Goal: Check status: Check status

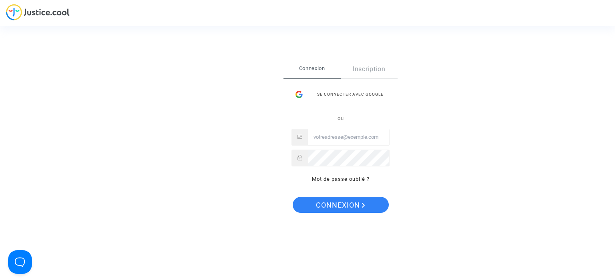
type input "souribrafamily@gmail.com"
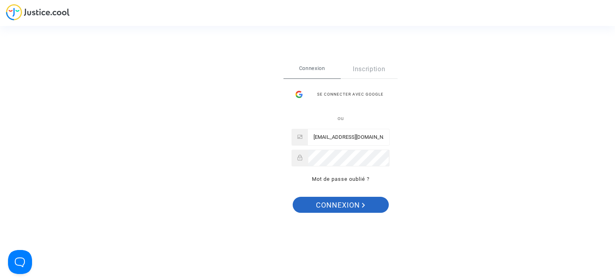
click at [349, 204] on span "Connexion" at bounding box center [340, 205] width 49 height 17
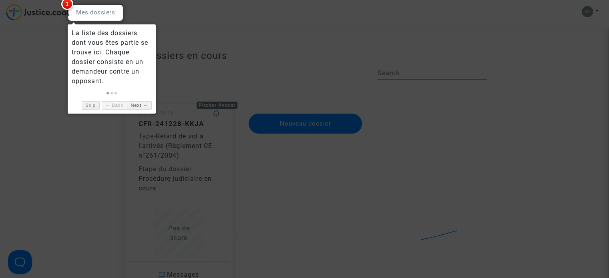
click at [68, 4] on span "1" at bounding box center [67, 4] width 12 height 12
click at [81, 19] on div at bounding box center [96, 12] width 56 height 17
click at [89, 50] on div "La liste des dossiers dont vous êtes partie se trouve ici. Chaque dossier consi…" at bounding box center [112, 57] width 80 height 58
click at [146, 106] on link "Next →" at bounding box center [139, 105] width 25 height 8
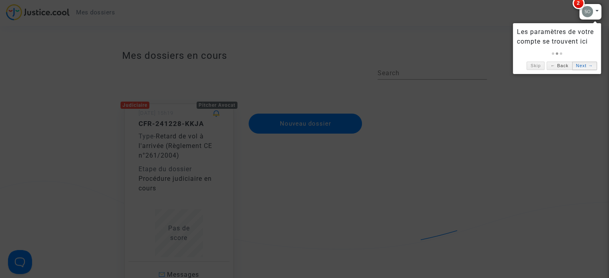
click at [581, 62] on link "Next →" at bounding box center [584, 66] width 25 height 8
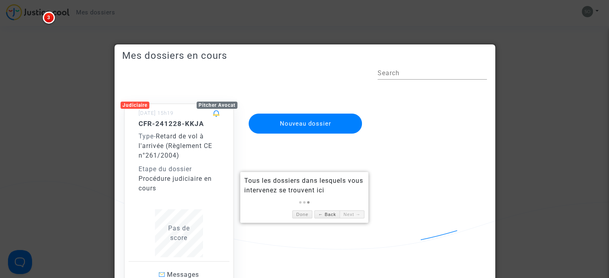
click at [358, 211] on link "Next →" at bounding box center [351, 214] width 25 height 8
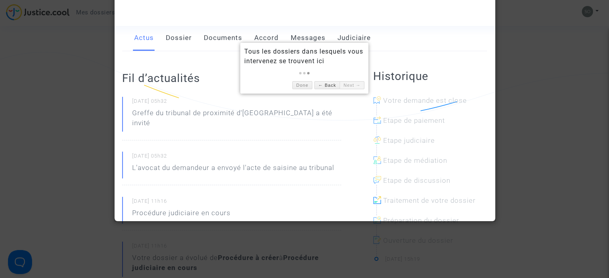
scroll to position [160, 0]
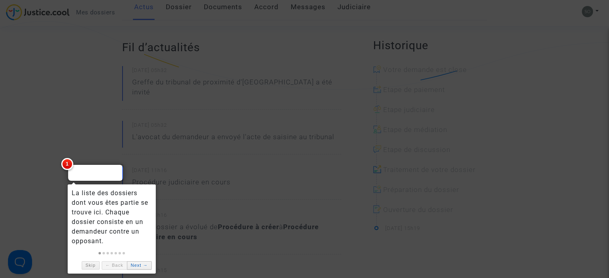
click at [132, 264] on link "Next →" at bounding box center [139, 265] width 25 height 8
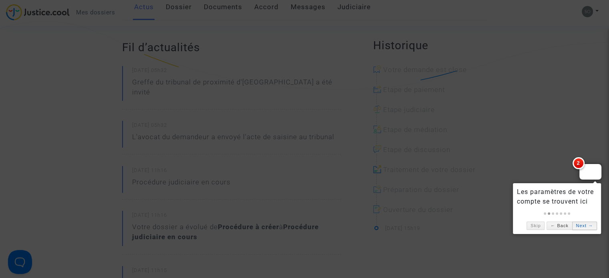
click at [587, 223] on link "Next →" at bounding box center [584, 226] width 25 height 8
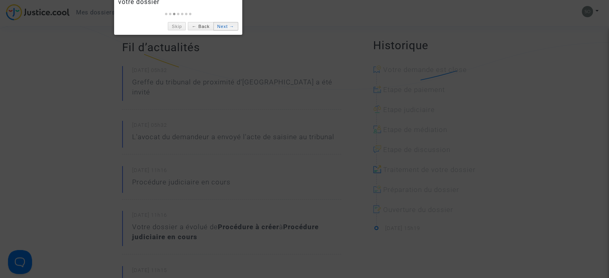
click at [228, 27] on link "Next →" at bounding box center [225, 26] width 25 height 8
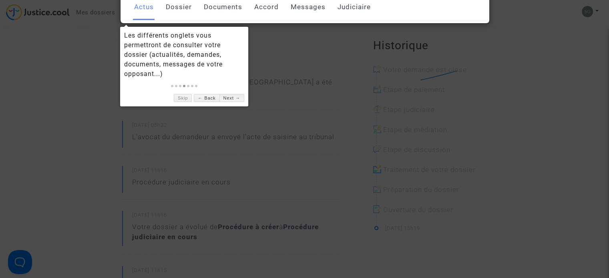
click at [230, 94] on link "Next →" at bounding box center [231, 98] width 25 height 8
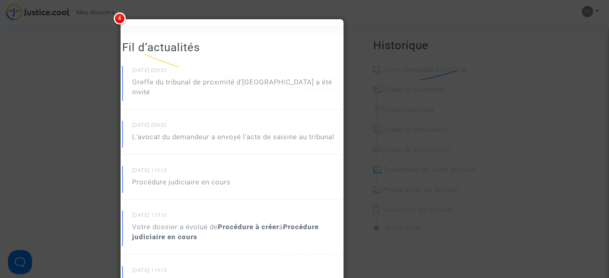
scroll to position [56, 0]
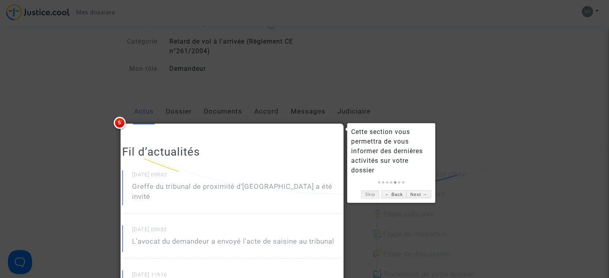
click at [366, 193] on link "Skip" at bounding box center [370, 194] width 18 height 8
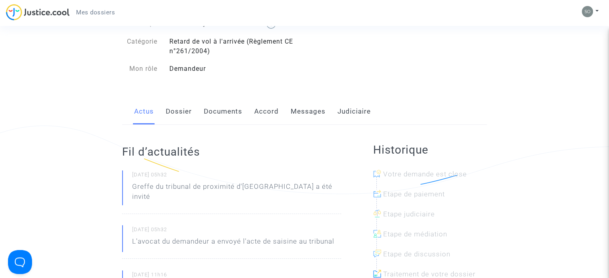
scroll to position [96, 0]
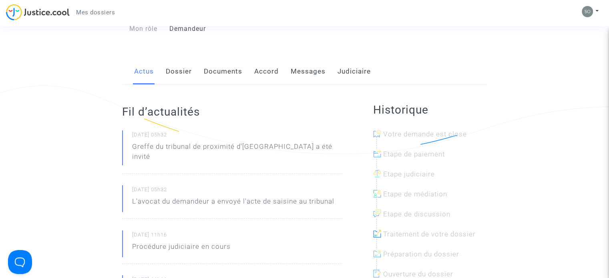
click at [303, 75] on link "Messages" at bounding box center [308, 71] width 35 height 26
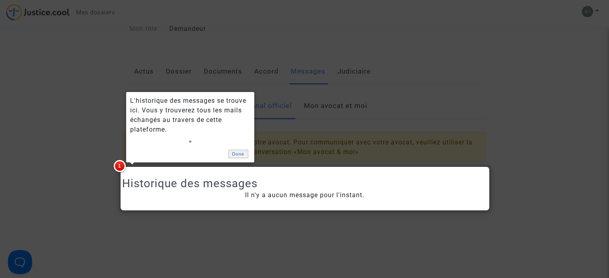
click at [234, 153] on link "Done" at bounding box center [238, 154] width 20 height 8
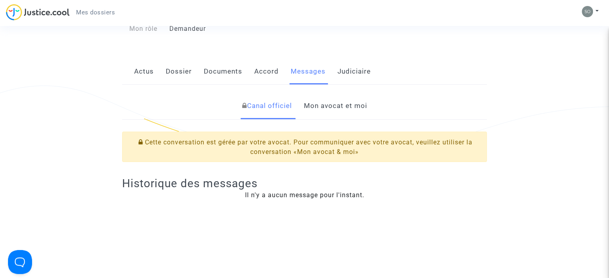
click at [263, 74] on link "Accord" at bounding box center [266, 71] width 24 height 26
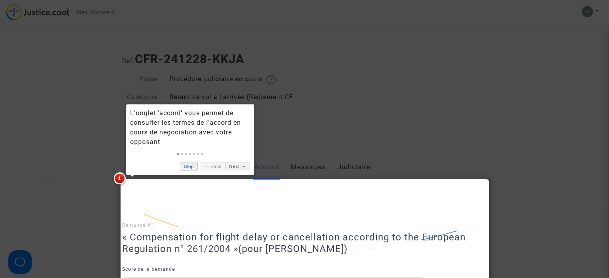
click at [190, 165] on link "Skip" at bounding box center [189, 166] width 18 height 8
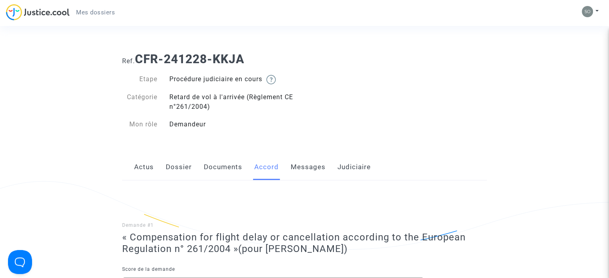
click at [344, 166] on link "Judiciaire" at bounding box center [353, 167] width 33 height 26
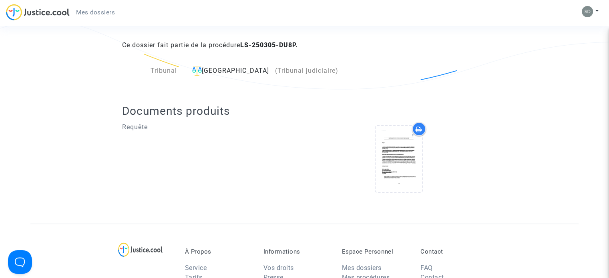
scroll to position [120, 0]
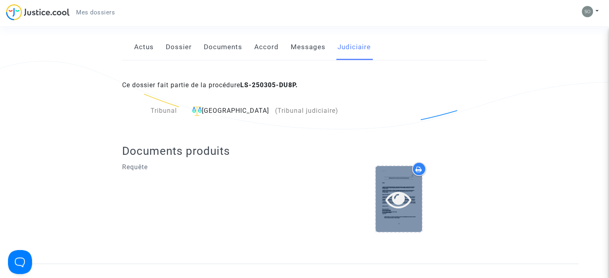
click at [387, 188] on icon at bounding box center [398, 199] width 26 height 26
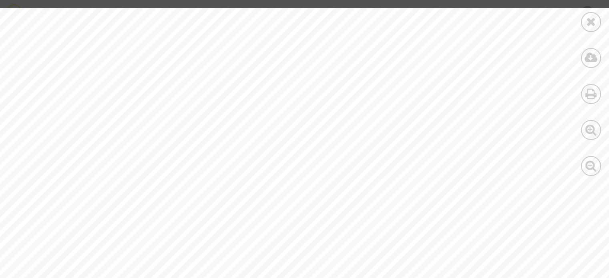
scroll to position [13165, 0]
click at [593, 20] on icon at bounding box center [591, 22] width 10 height 12
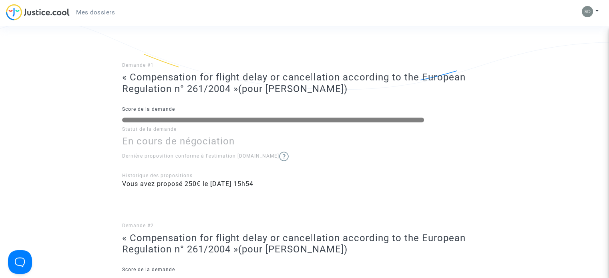
scroll to position [0, 0]
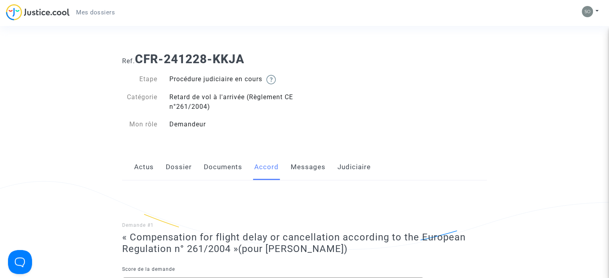
click at [139, 169] on link "Actus" at bounding box center [144, 167] width 20 height 26
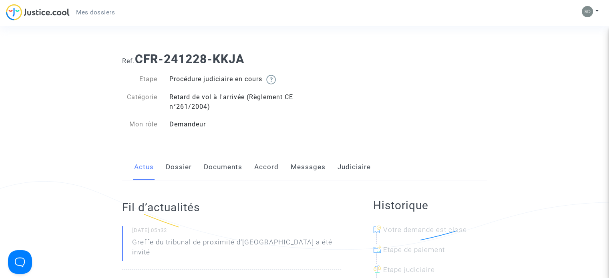
click at [269, 167] on link "Accord" at bounding box center [266, 167] width 24 height 26
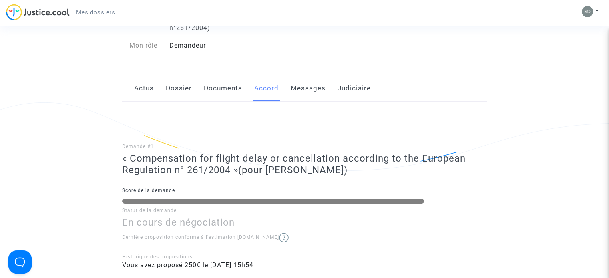
scroll to position [80, 0]
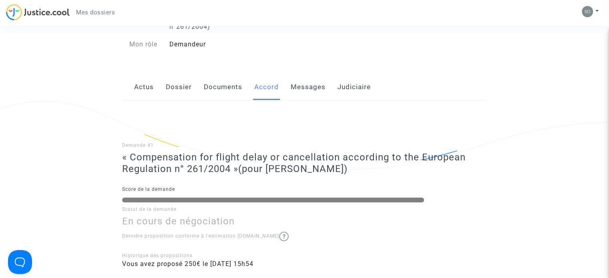
click at [306, 87] on link "Messages" at bounding box center [308, 87] width 35 height 26
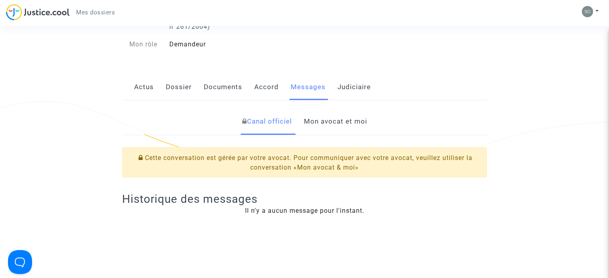
click at [340, 120] on link "Mon avocat et moi" at bounding box center [334, 121] width 63 height 26
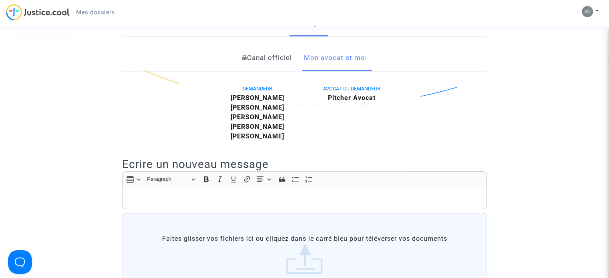
scroll to position [40, 0]
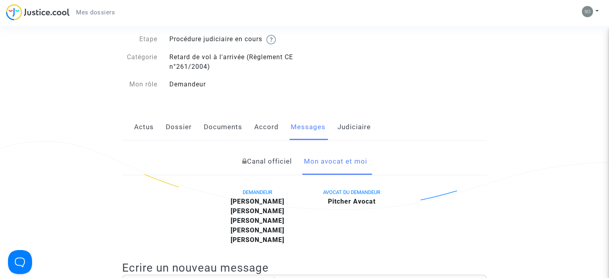
click at [345, 124] on link "Judiciaire" at bounding box center [353, 127] width 33 height 26
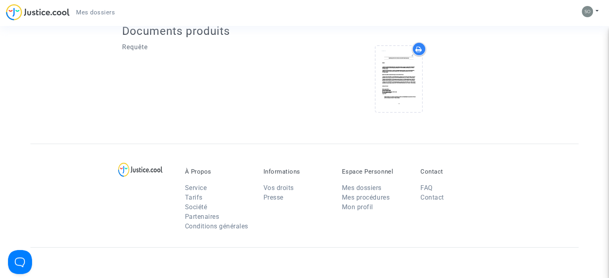
scroll to position [80, 0]
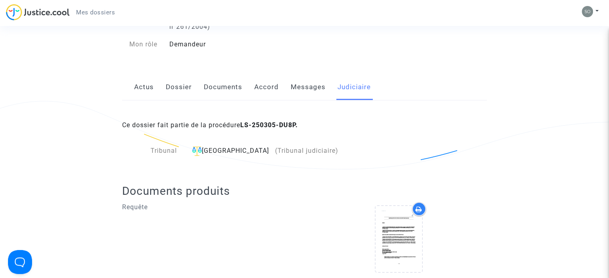
click at [233, 89] on link "Documents" at bounding box center [223, 87] width 38 height 26
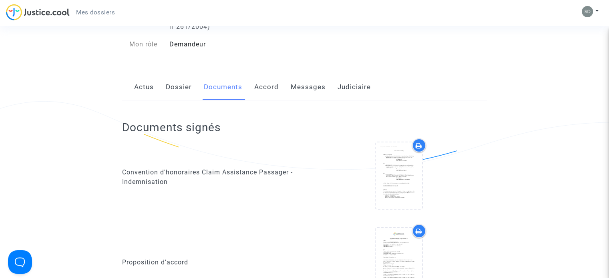
scroll to position [928, 0]
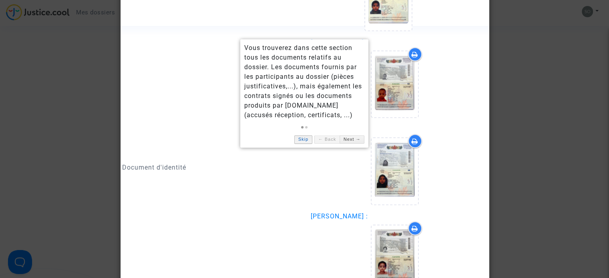
click at [305, 140] on link "Skip" at bounding box center [303, 139] width 18 height 8
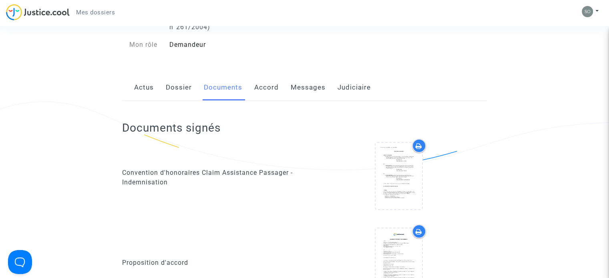
scroll to position [0, 0]
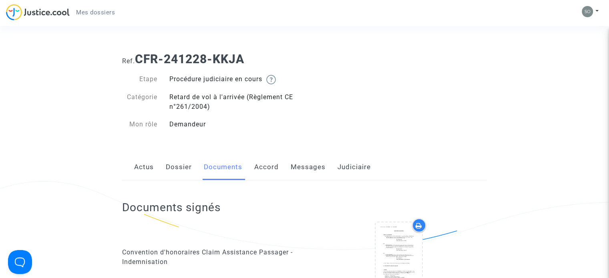
click at [190, 168] on link "Dossier" at bounding box center [179, 167] width 26 height 26
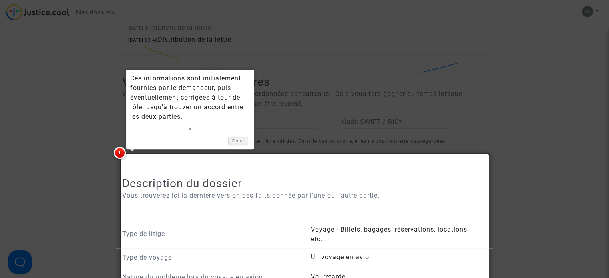
scroll to position [440, 0]
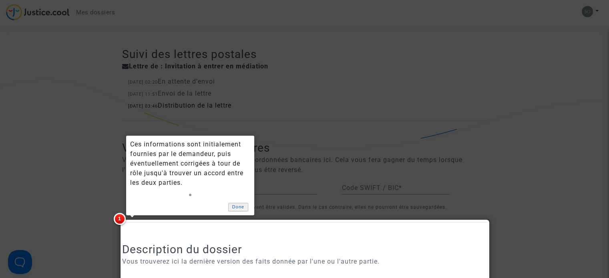
click at [237, 206] on link "Done" at bounding box center [238, 207] width 20 height 8
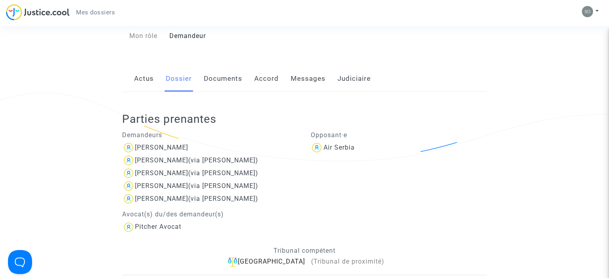
scroll to position [0, 0]
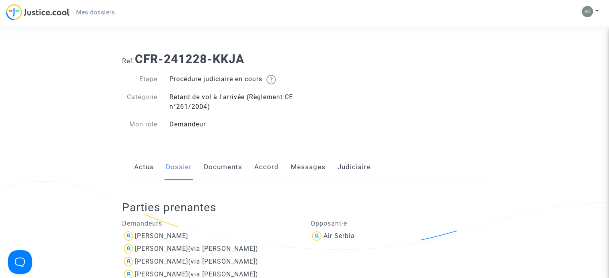
click at [153, 169] on link "Actus" at bounding box center [144, 167] width 20 height 26
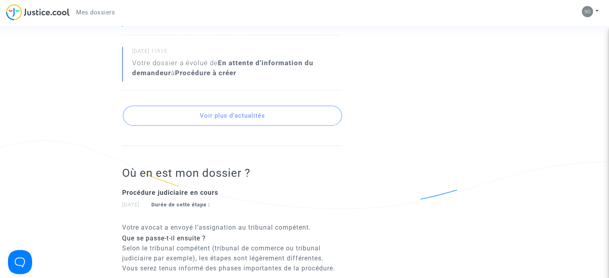
scroll to position [240, 0]
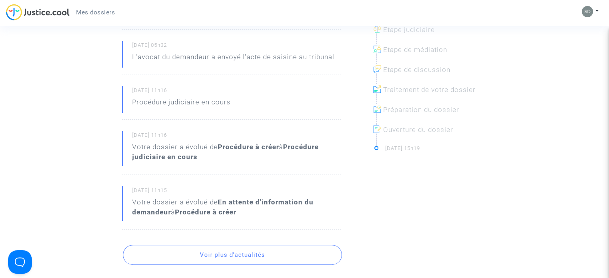
click at [599, 13] on div "Mon profil Paramètres Déconnexion" at bounding box center [592, 16] width 22 height 20
click at [597, 13] on button at bounding box center [590, 12] width 18 height 12
click at [570, 52] on link "Déconnexion" at bounding box center [566, 54] width 63 height 13
